Goal: Transaction & Acquisition: Book appointment/travel/reservation

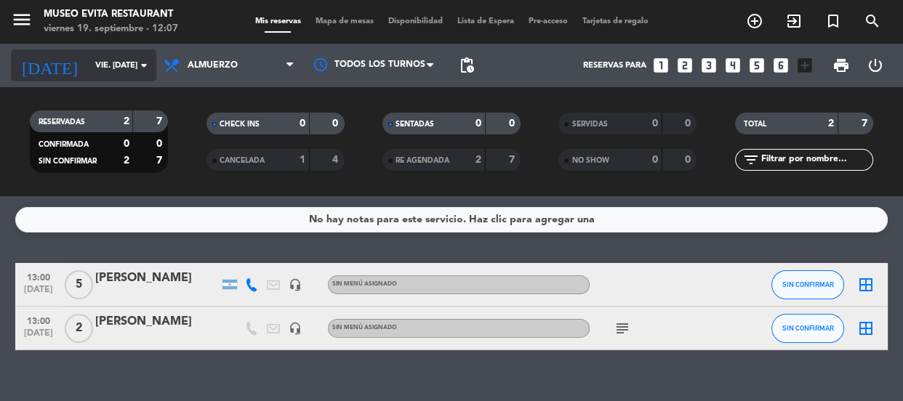
click at [130, 65] on input "vie. [DATE]" at bounding box center [144, 66] width 112 height 24
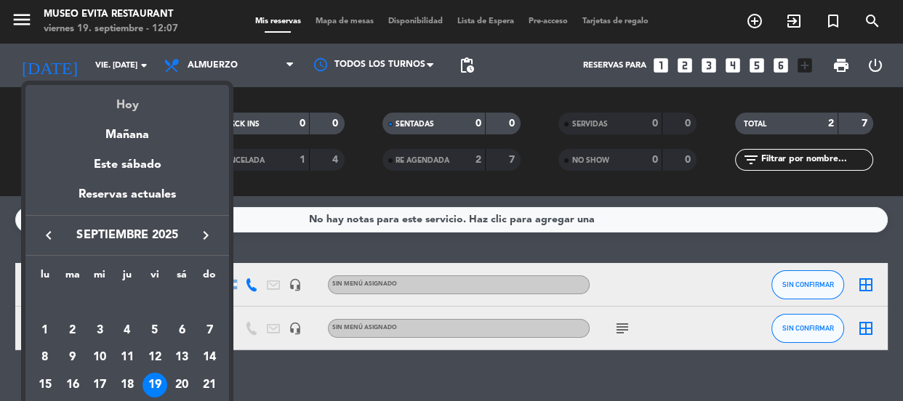
click at [133, 96] on div "Hoy" at bounding box center [127, 100] width 204 height 30
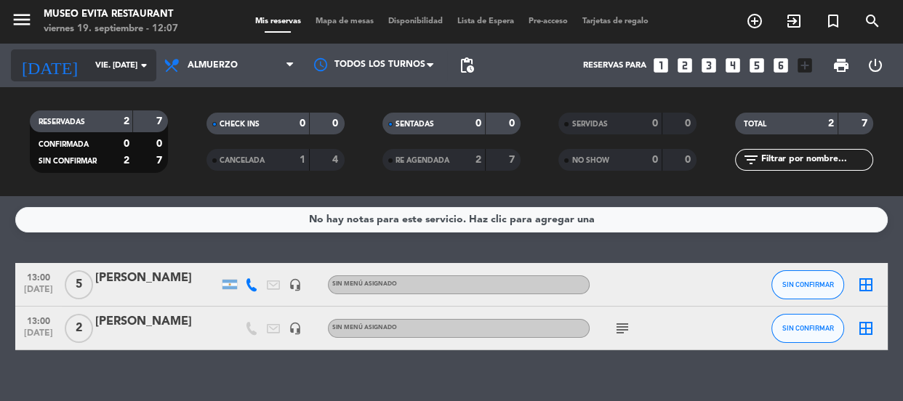
click at [138, 63] on icon "arrow_drop_down" at bounding box center [143, 65] width 17 height 17
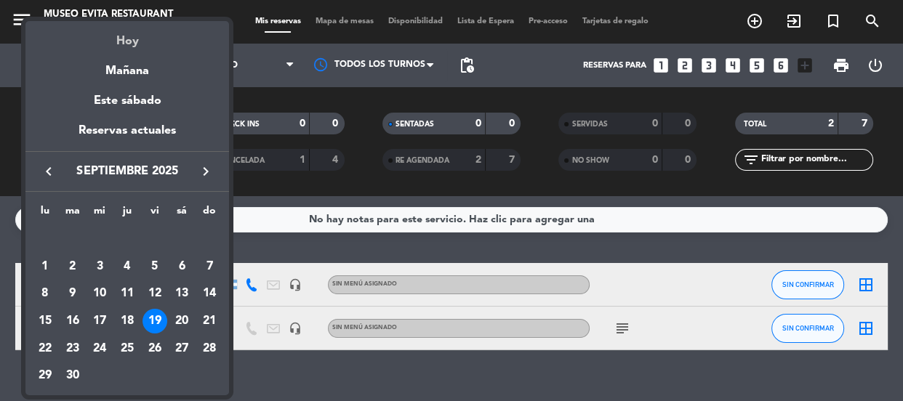
click at [140, 41] on div "Hoy" at bounding box center [127, 36] width 204 height 30
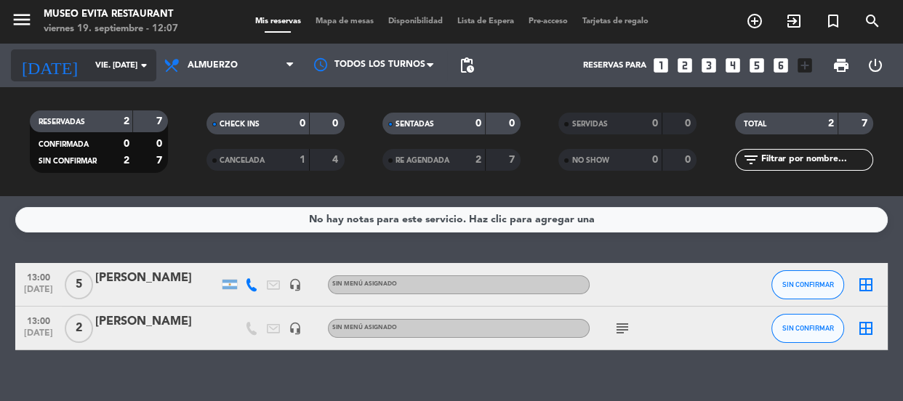
click at [118, 68] on input "vie. [DATE]" at bounding box center [144, 66] width 112 height 24
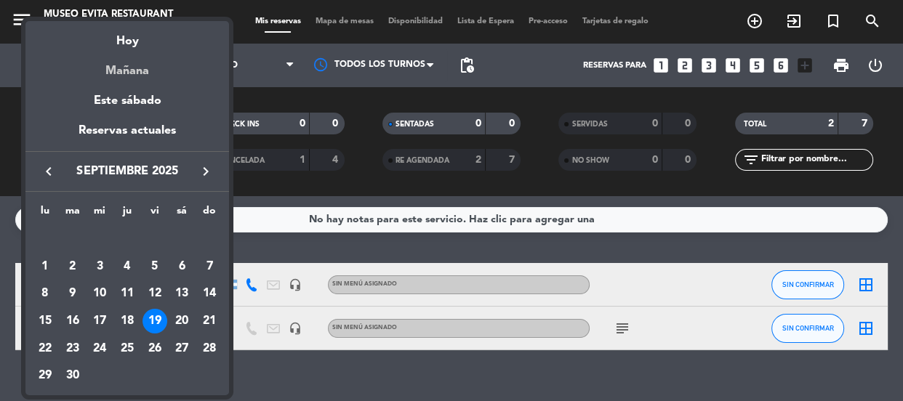
click at [124, 78] on div "Mañana" at bounding box center [127, 66] width 204 height 30
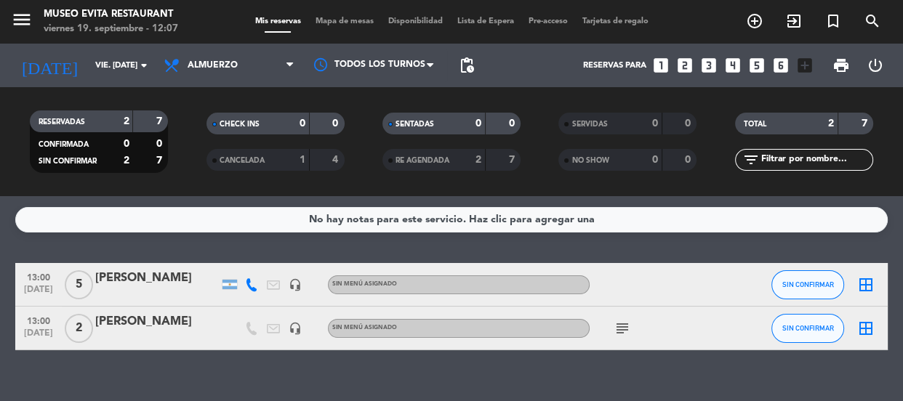
type input "sáb. [DATE]"
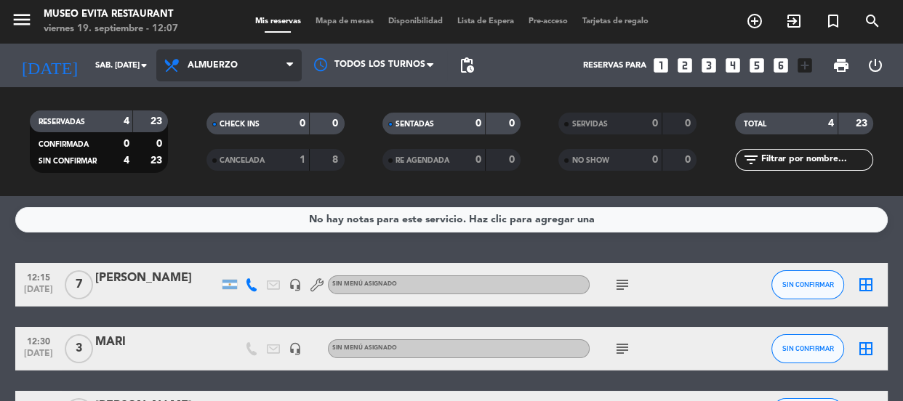
click at [234, 68] on span "Almuerzo" at bounding box center [213, 65] width 50 height 10
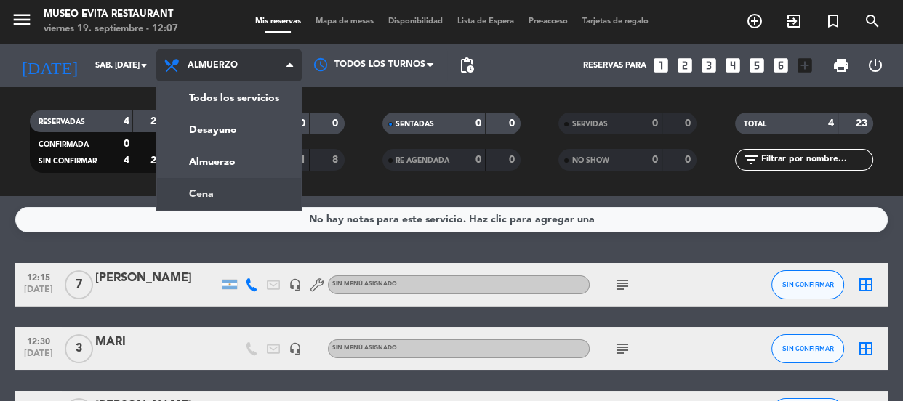
click at [244, 187] on div "menu [GEOGRAPHIC_DATA] viernes 19. septiembre - 12:07 Mis reservas Mapa de mesa…" at bounding box center [451, 98] width 903 height 196
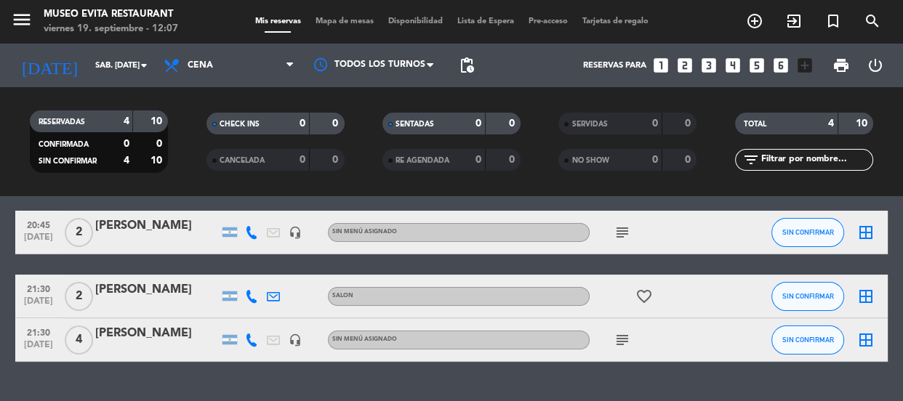
scroll to position [150, 0]
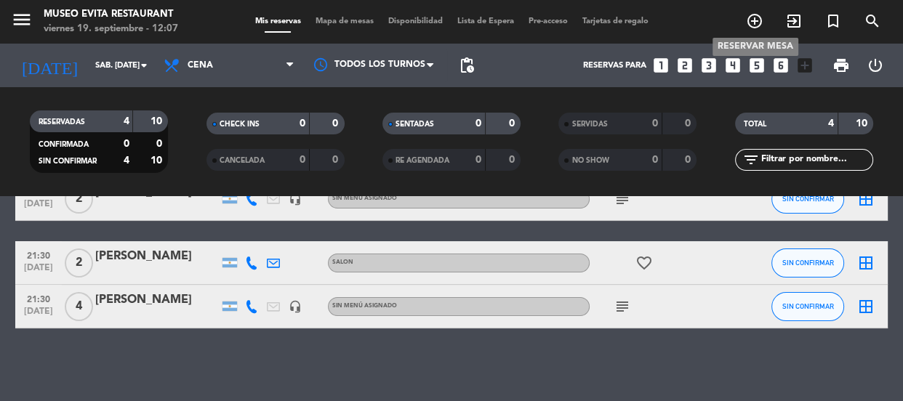
click at [756, 24] on icon "add_circle_outline" at bounding box center [754, 20] width 17 height 17
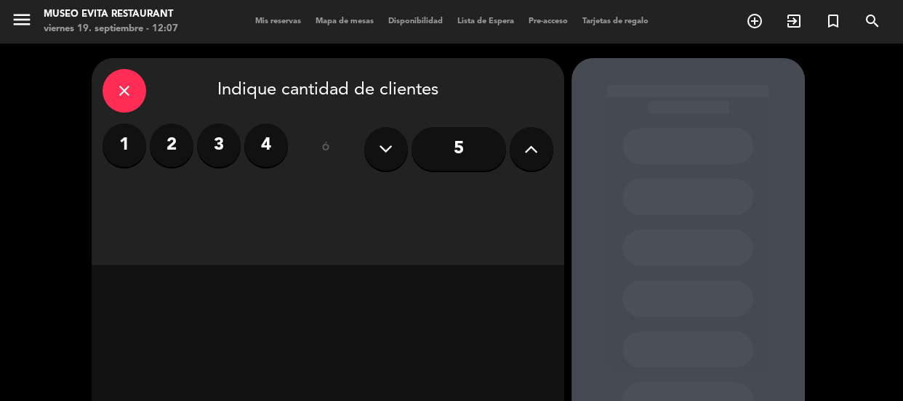
drag, startPoint x: 273, startPoint y: 143, endPoint x: 281, endPoint y: 158, distance: 16.3
click at [274, 145] on label "4" at bounding box center [266, 146] width 44 height 44
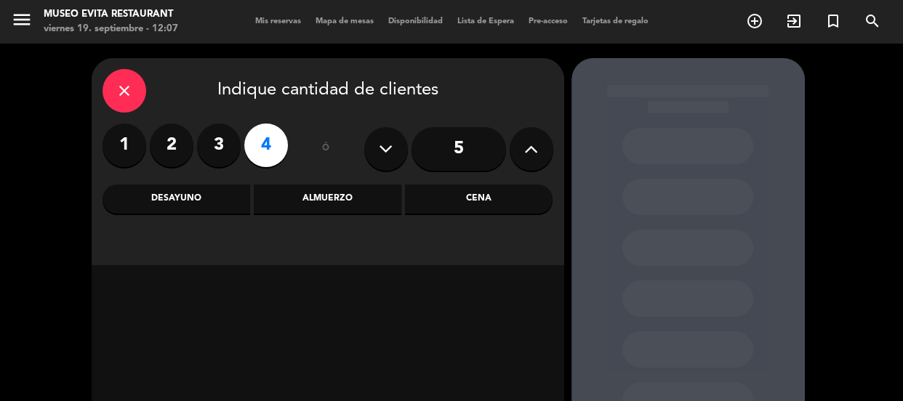
click at [428, 200] on div "Cena" at bounding box center [479, 199] width 148 height 29
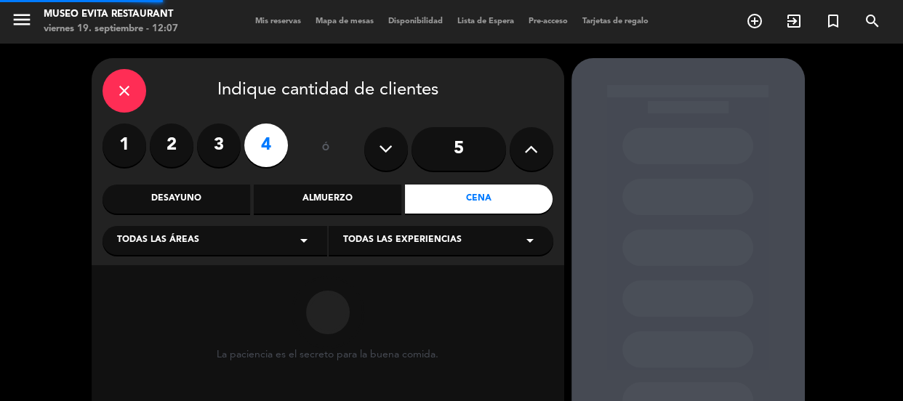
click at [304, 241] on icon "arrow_drop_down" at bounding box center [303, 240] width 17 height 17
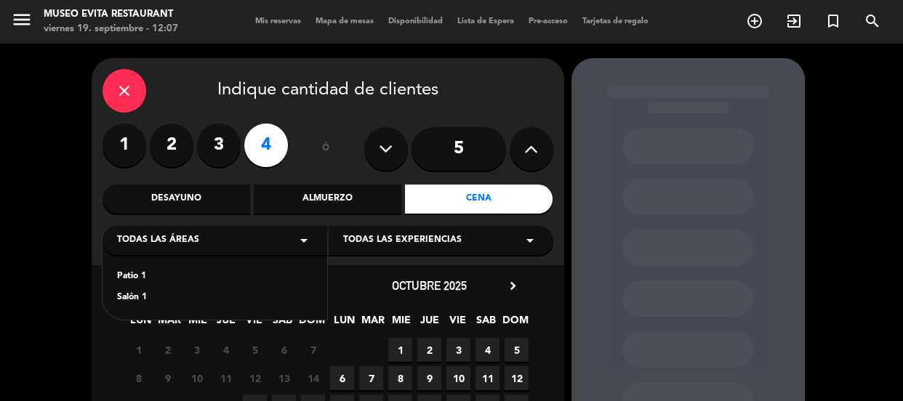
click at [127, 297] on div "Salón 1" at bounding box center [215, 298] width 196 height 15
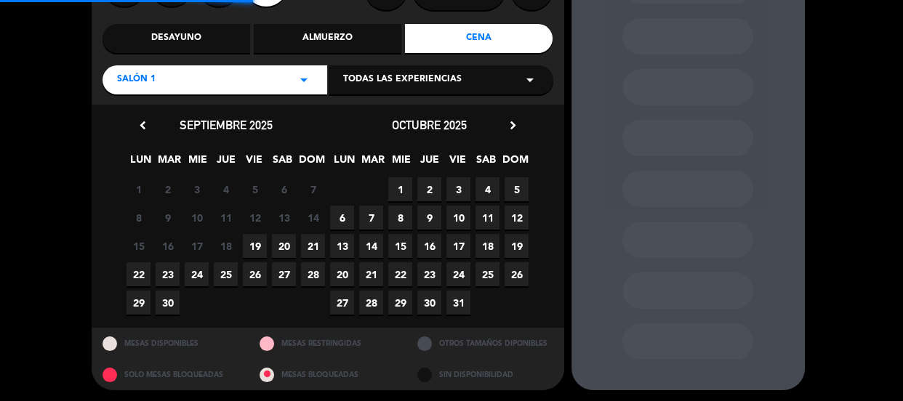
scroll to position [163, 0]
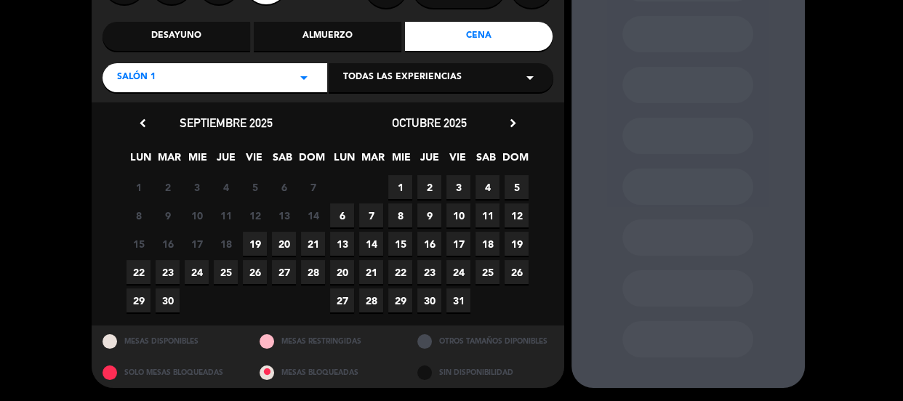
click at [274, 239] on span "20" at bounding box center [284, 244] width 24 height 24
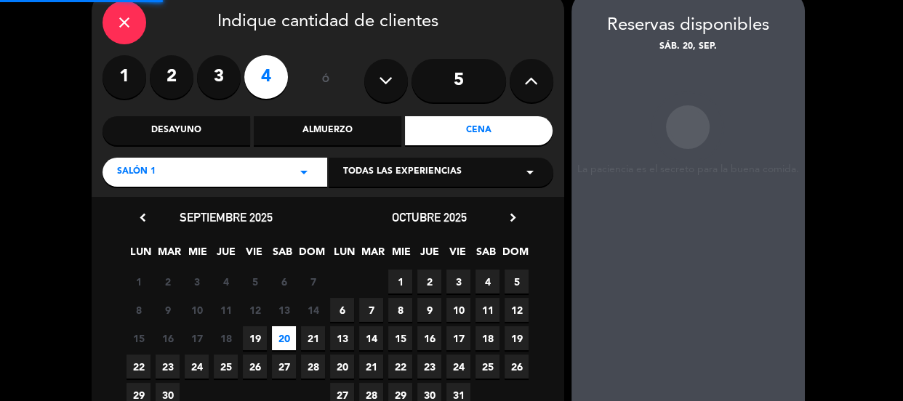
scroll to position [58, 0]
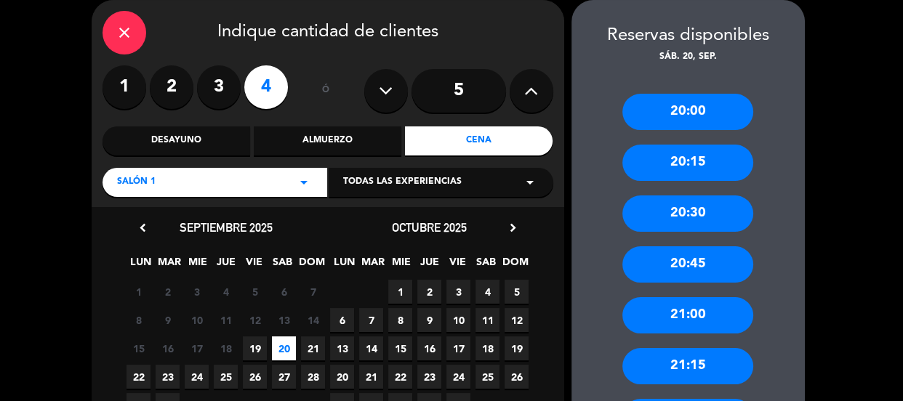
drag, startPoint x: 709, startPoint y: 202, endPoint x: 608, endPoint y: 196, distance: 101.3
click at [705, 204] on div "20:30" at bounding box center [688, 214] width 131 height 36
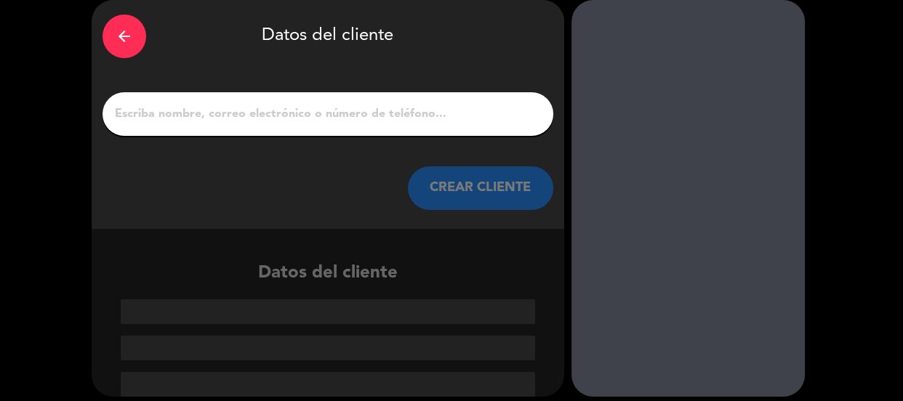
click at [411, 120] on input "1" at bounding box center [327, 114] width 429 height 20
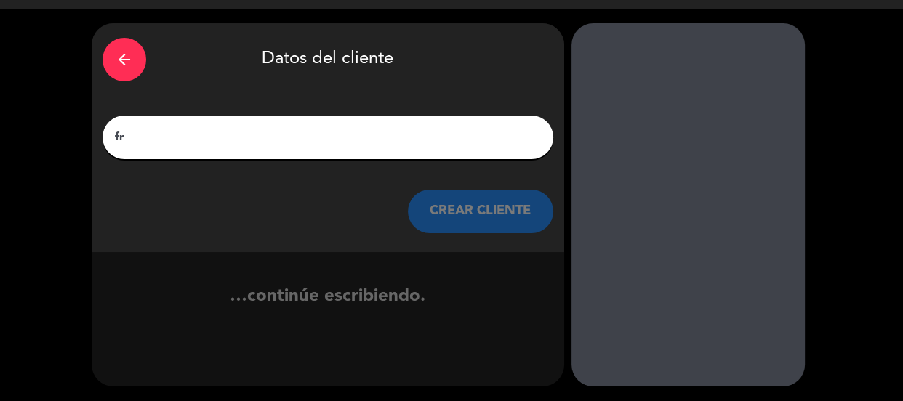
type input "f"
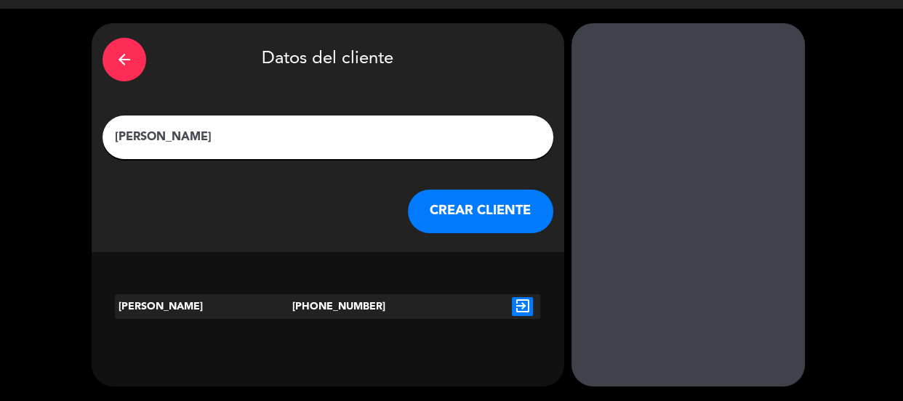
type input "[PERSON_NAME]"
click at [453, 204] on button "CREAR CLIENTE" at bounding box center [480, 212] width 145 height 44
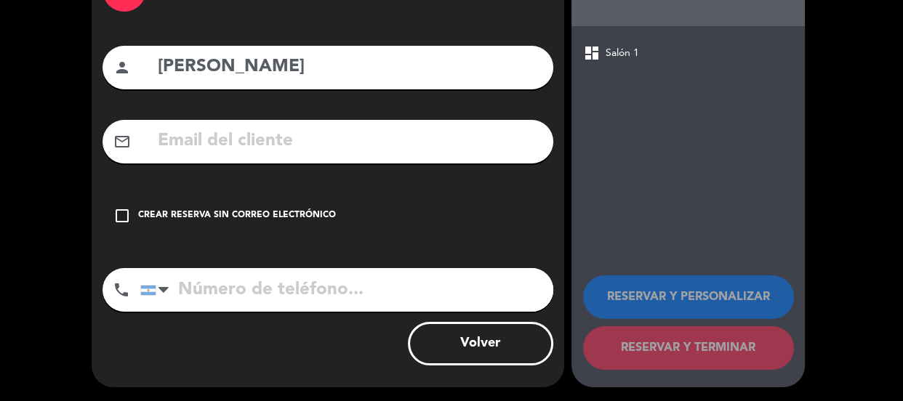
scroll to position [105, 0]
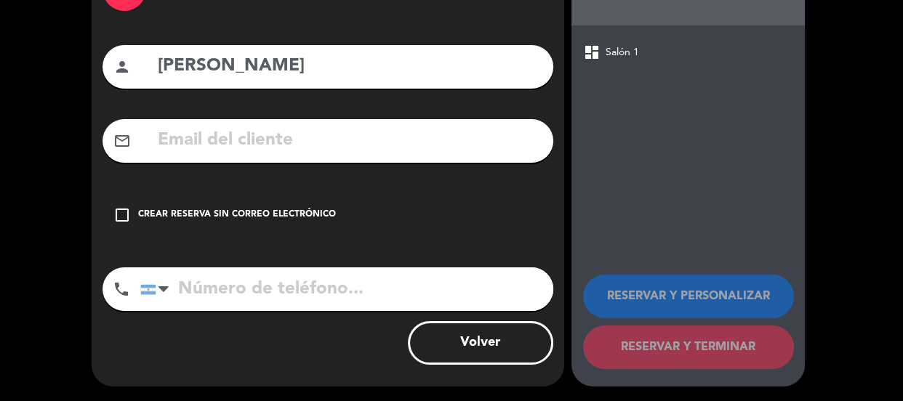
click at [442, 214] on div "check_box_outline_blank Crear reserva sin correo electrónico" at bounding box center [328, 215] width 451 height 44
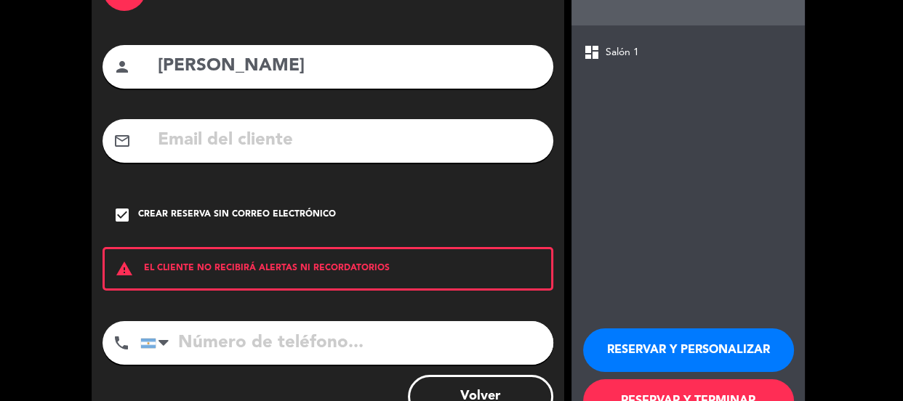
click at [468, 356] on input "tel" at bounding box center [346, 343] width 413 height 44
type input "1162447186"
drag, startPoint x: 633, startPoint y: 353, endPoint x: 593, endPoint y: 353, distance: 40.7
click at [634, 353] on button "RESERVAR Y PERSONALIZAR" at bounding box center [688, 351] width 211 height 44
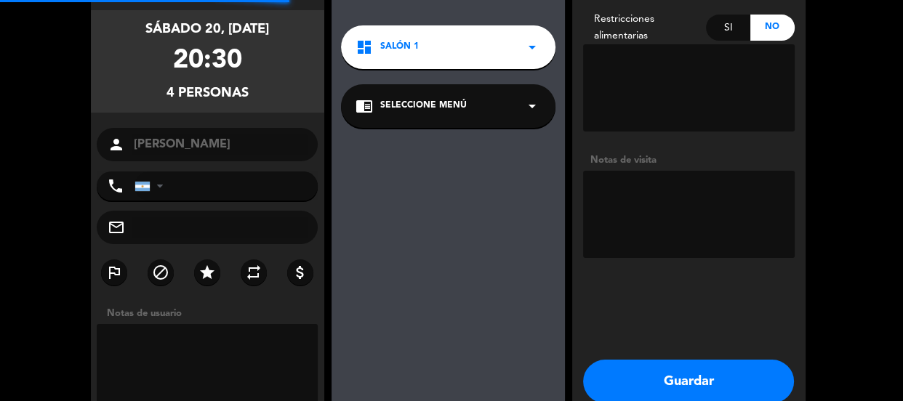
type input "[PHONE_NUMBER]"
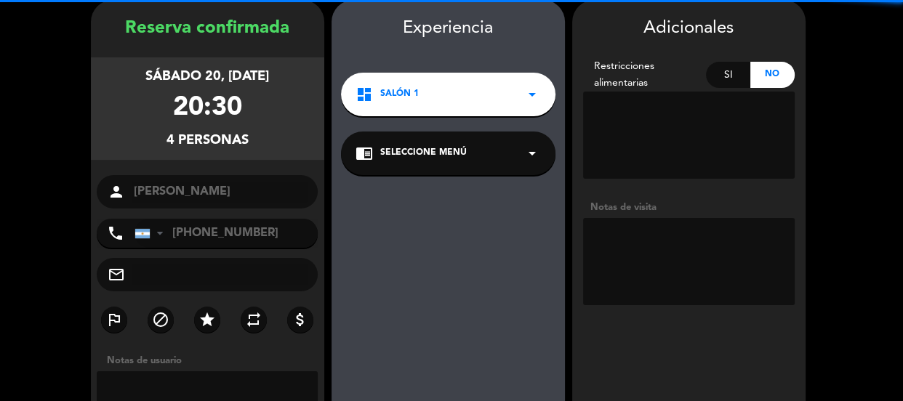
click at [671, 255] on textarea at bounding box center [689, 261] width 212 height 87
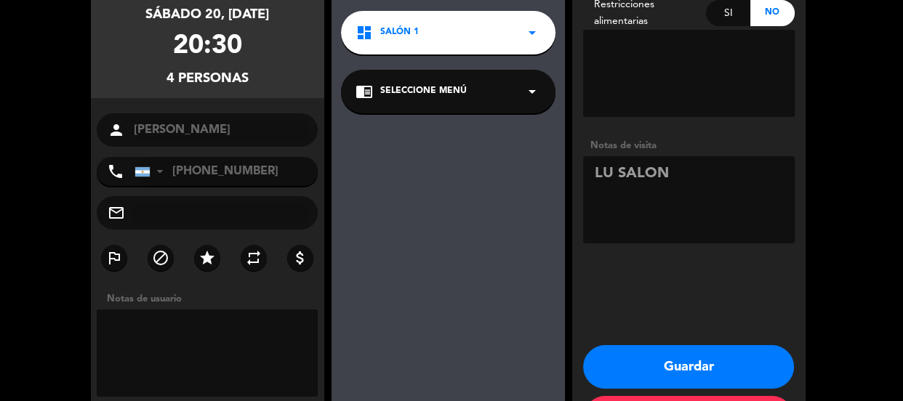
scroll to position [180, 0]
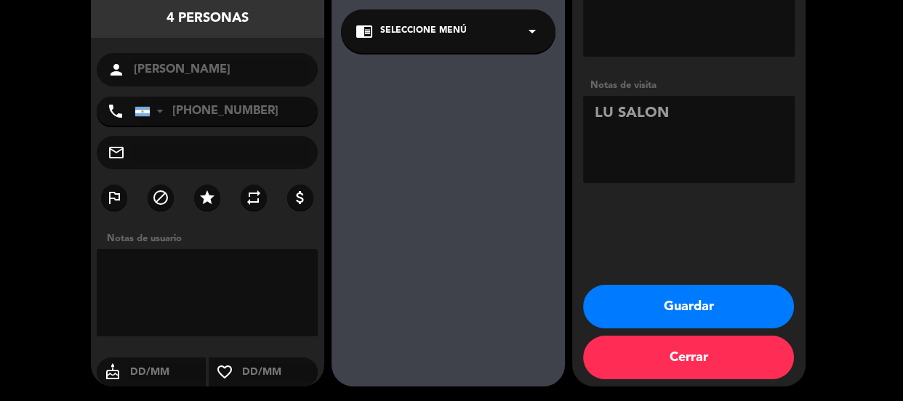
type textarea "LU SALON"
click at [673, 304] on button "Guardar" at bounding box center [688, 307] width 211 height 44
